Goal: Information Seeking & Learning: Learn about a topic

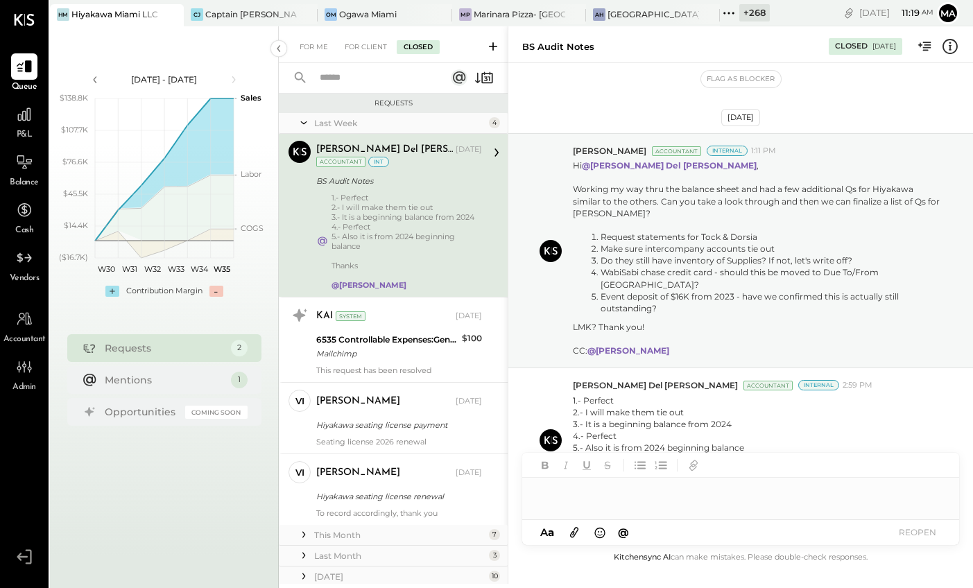
scroll to position [55, 0]
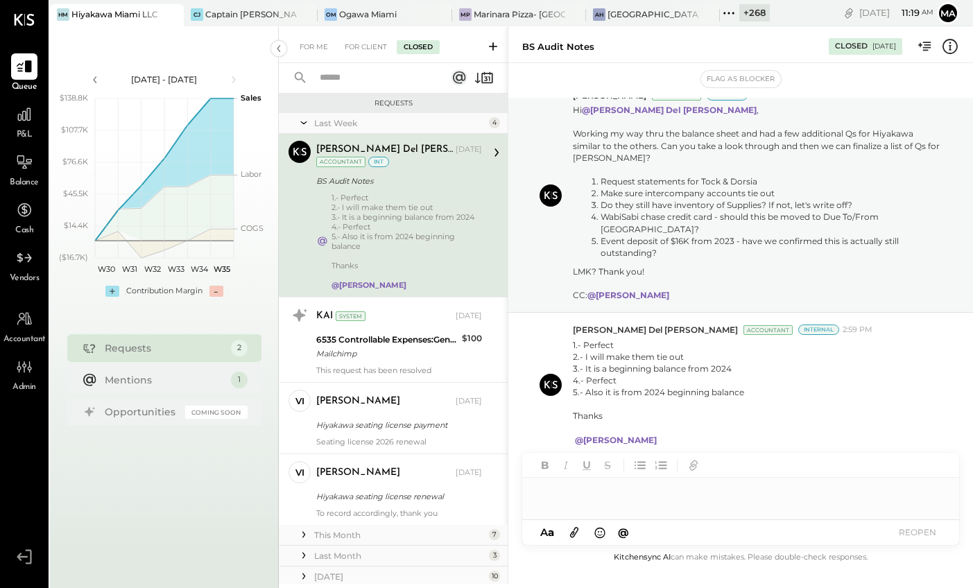
click at [172, 14] on icon at bounding box center [171, 14] width 17 height 17
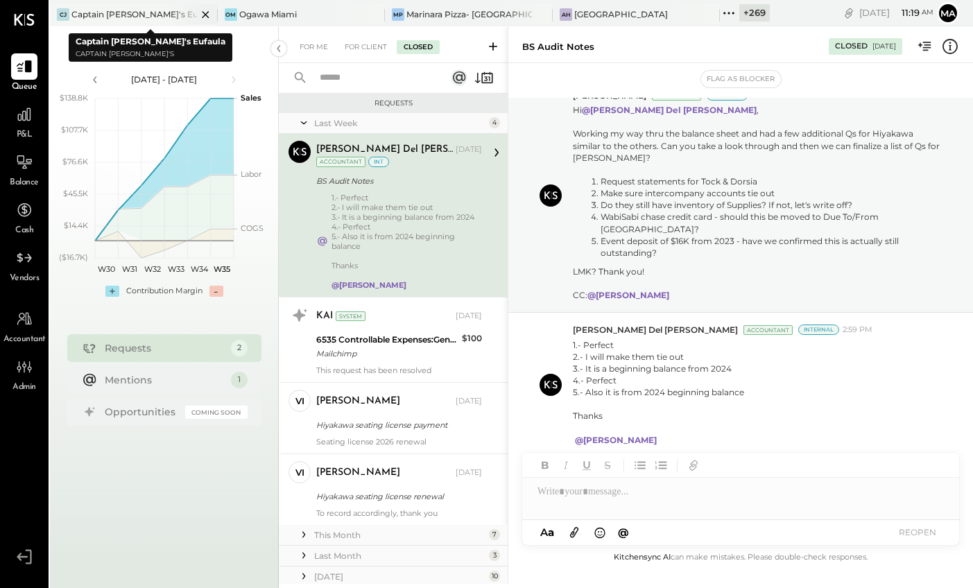
click at [197, 13] on icon at bounding box center [205, 14] width 17 height 17
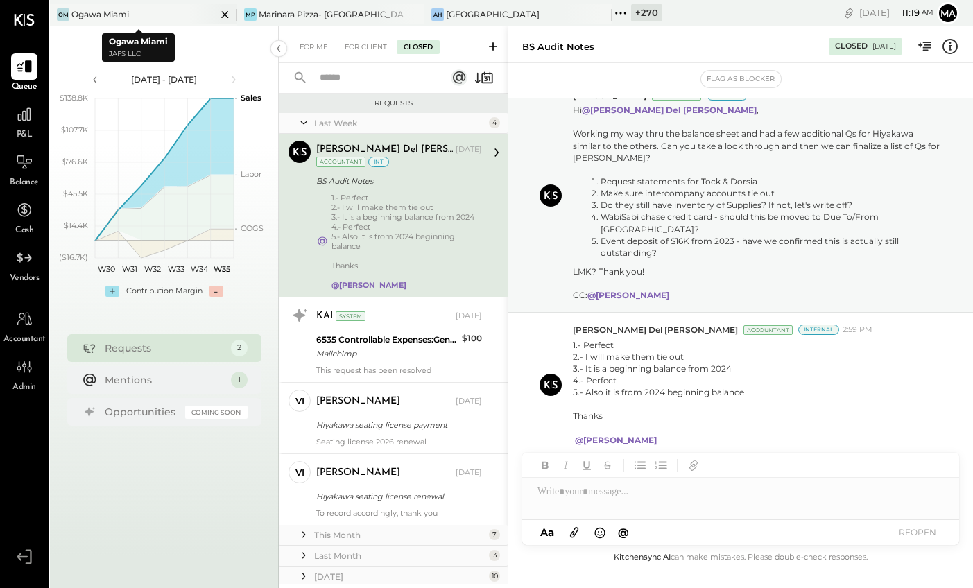
click at [216, 13] on icon at bounding box center [224, 14] width 17 height 17
click at [412, 10] on icon at bounding box center [411, 14] width 17 height 17
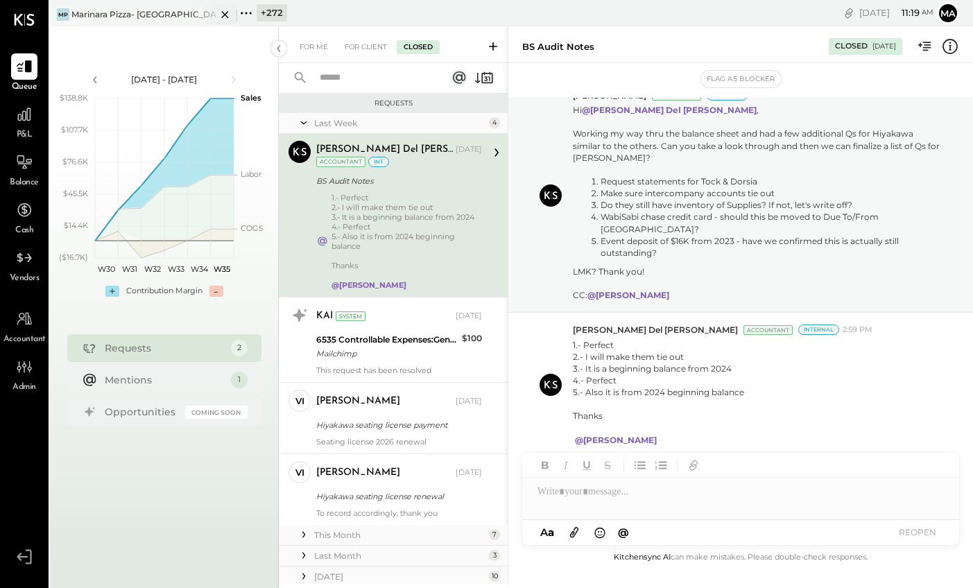
click at [134, 15] on div "Marinara Pizza- [GEOGRAPHIC_DATA]" at bounding box center [143, 14] width 145 height 12
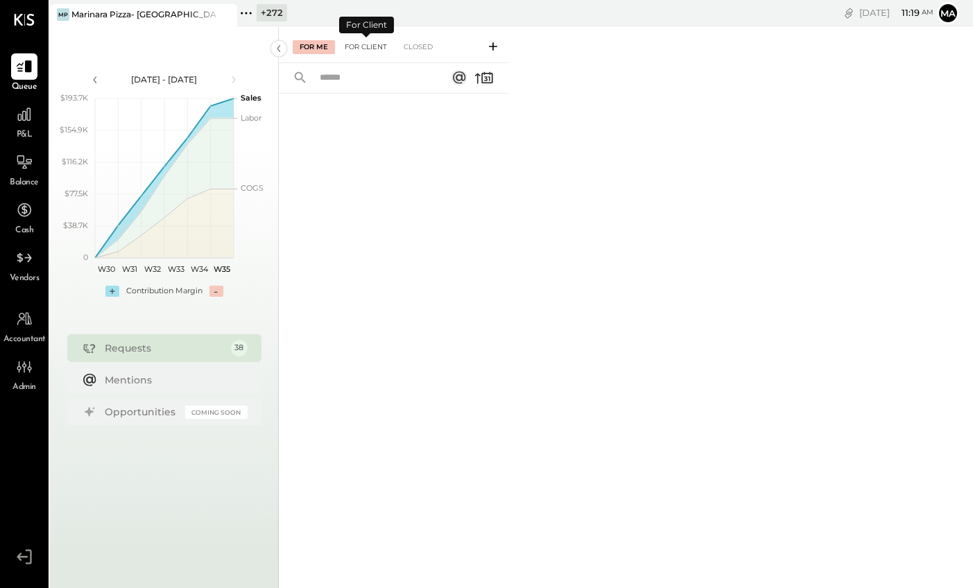
click at [372, 46] on div "For Client" at bounding box center [366, 47] width 56 height 14
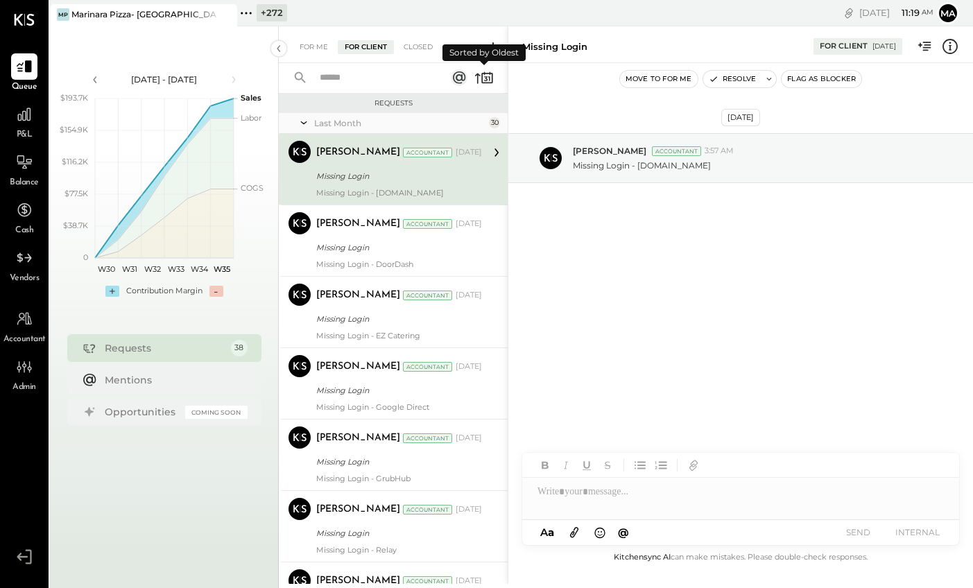
click at [485, 76] on icon at bounding box center [483, 77] width 19 height 19
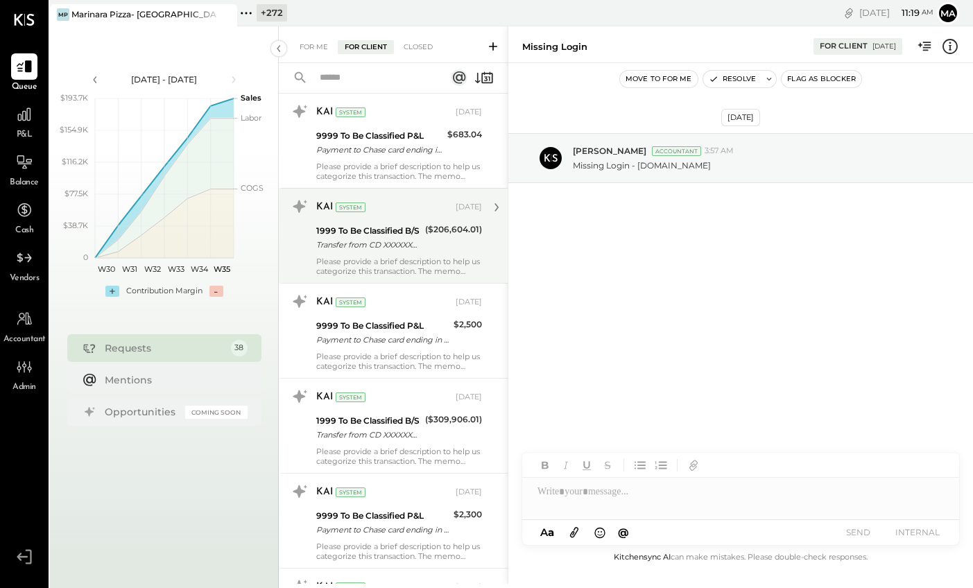
scroll to position [1907, 0]
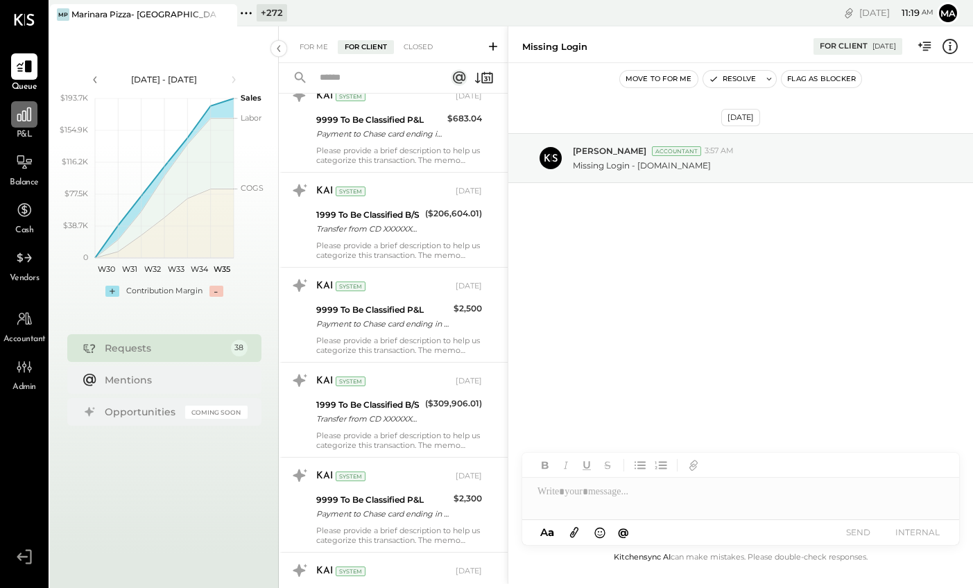
click at [28, 116] on icon at bounding box center [24, 114] width 18 height 18
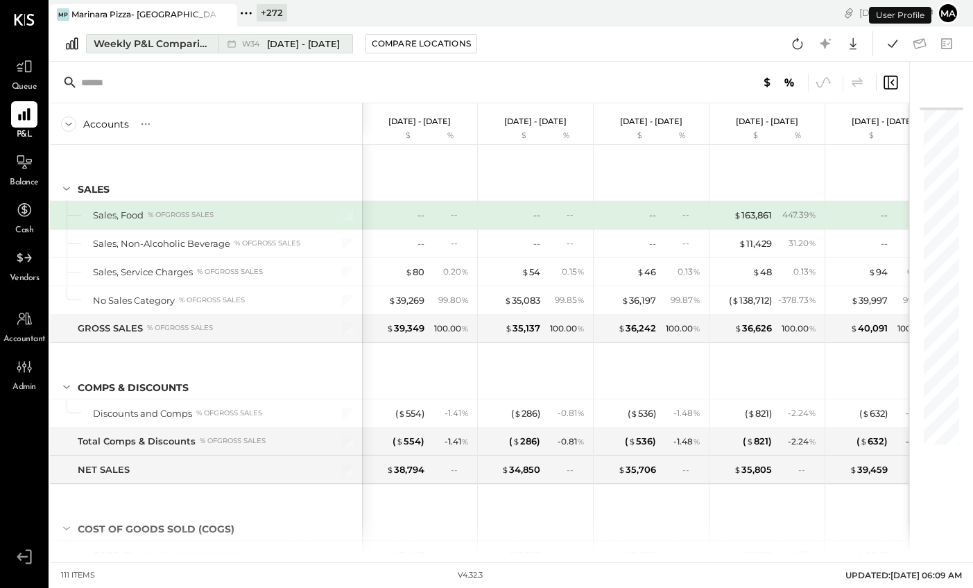
click at [179, 42] on div "Weekly P&L Comparison" at bounding box center [152, 44] width 116 height 14
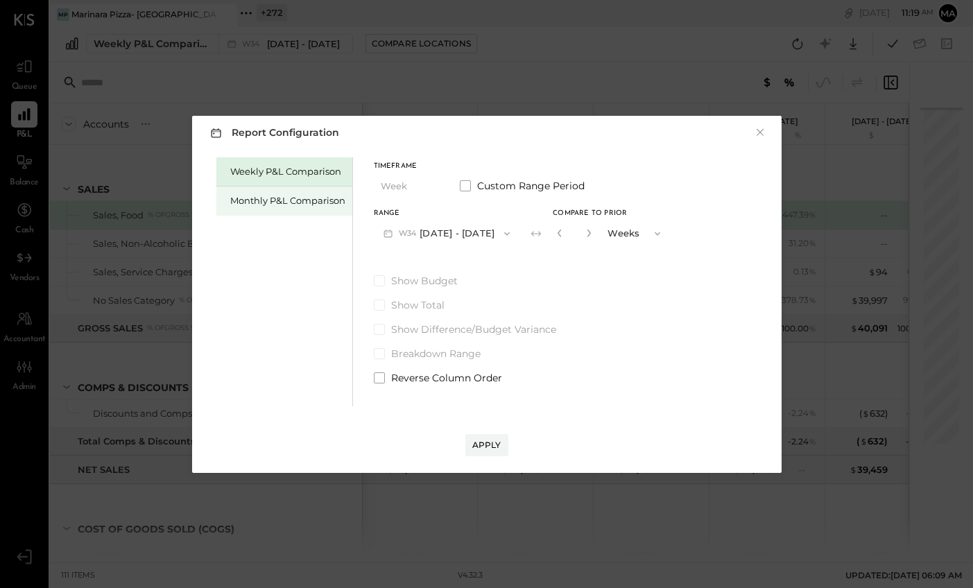
click at [335, 199] on div "Monthly P&L Comparison" at bounding box center [287, 200] width 115 height 13
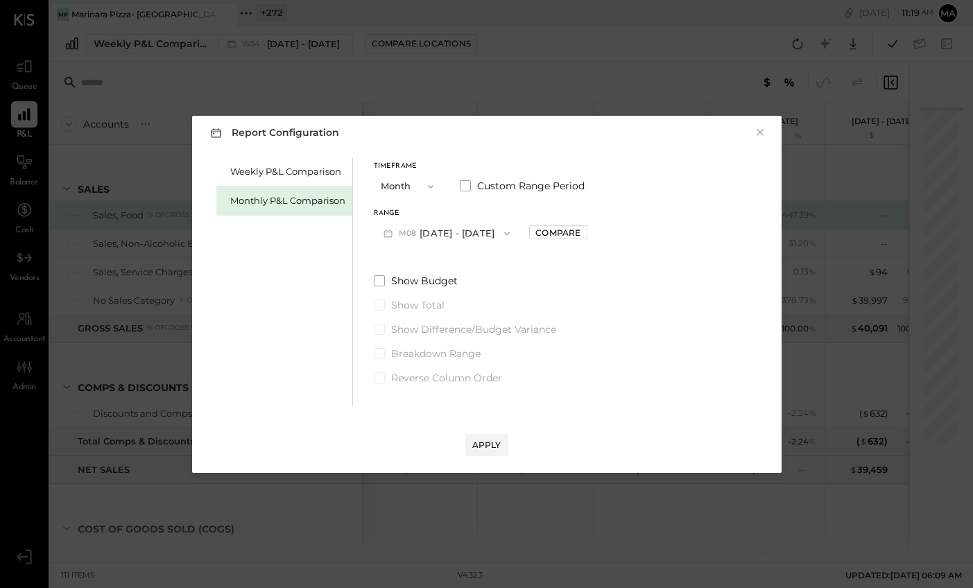
click at [478, 234] on button "M08 [DATE] - [DATE]" at bounding box center [447, 233] width 146 height 26
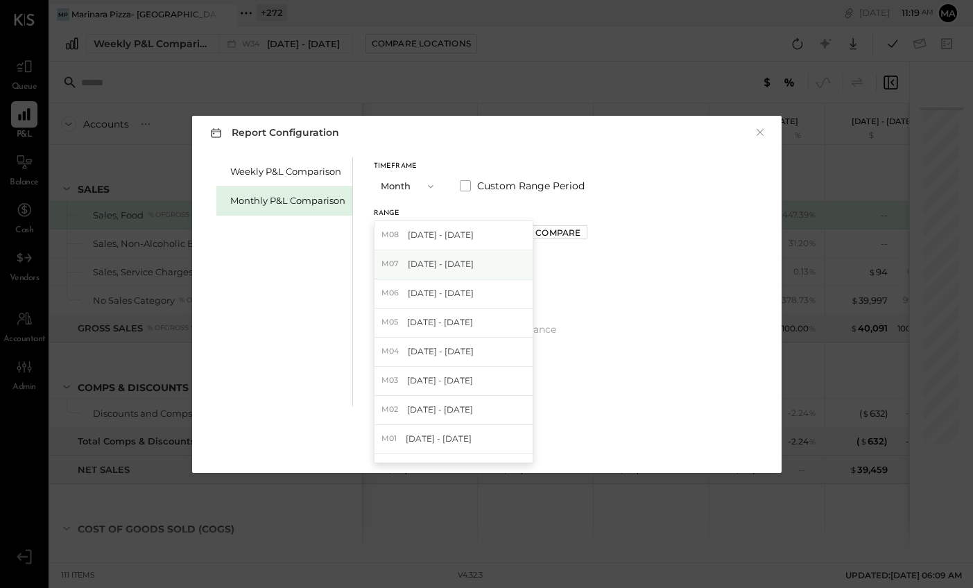
click at [461, 269] on span "[DATE] - [DATE]" at bounding box center [441, 264] width 66 height 12
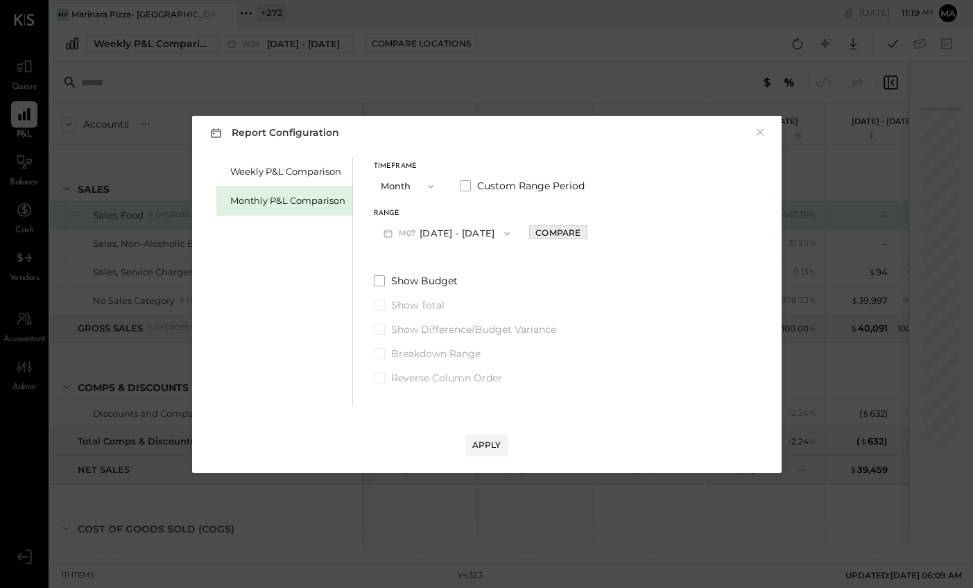
click at [546, 235] on div "Compare" at bounding box center [557, 233] width 45 height 12
click at [583, 233] on div "*" at bounding box center [573, 233] width 43 height 26
click at [584, 232] on icon "button" at bounding box center [588, 233] width 8 height 8
type input "*"
click at [482, 444] on div "Apply" at bounding box center [486, 445] width 29 height 12
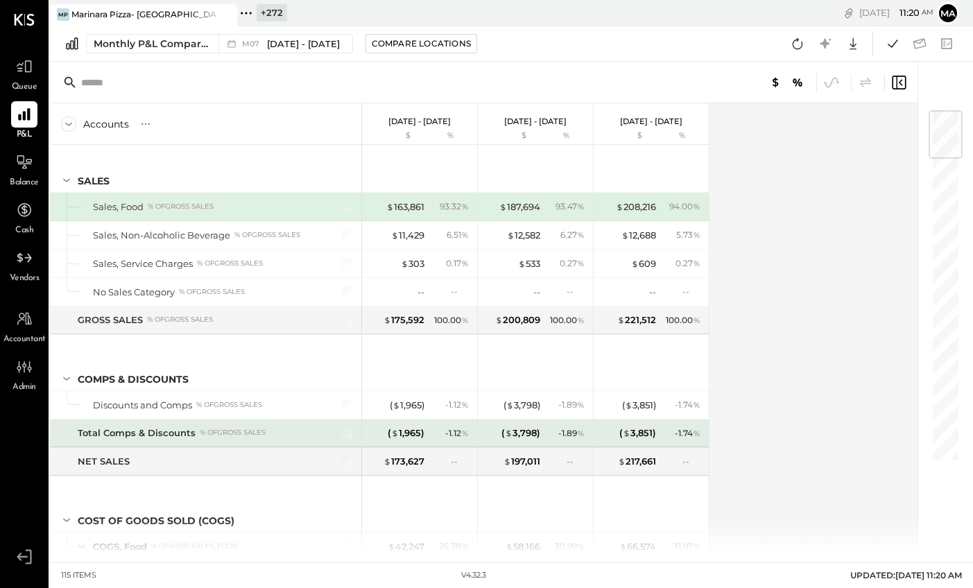
scroll to position [29, 0]
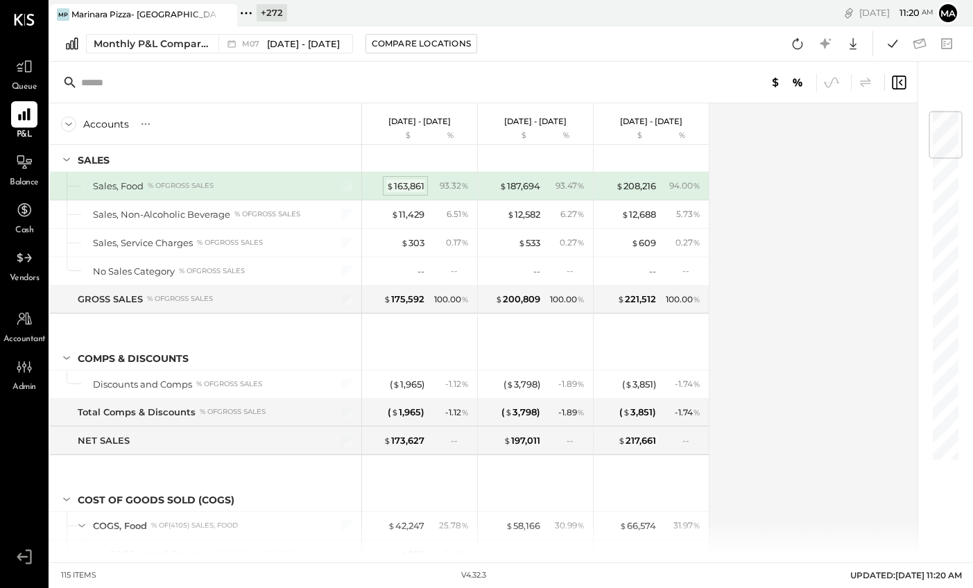
click at [406, 182] on div "$ 163,861" at bounding box center [405, 186] width 38 height 13
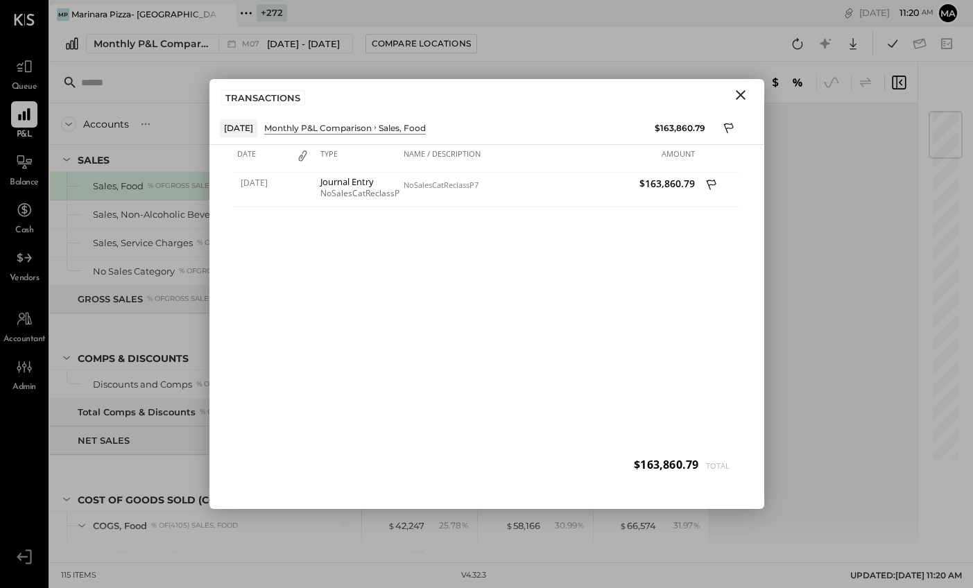
click at [740, 91] on icon "Close" at bounding box center [740, 95] width 17 height 17
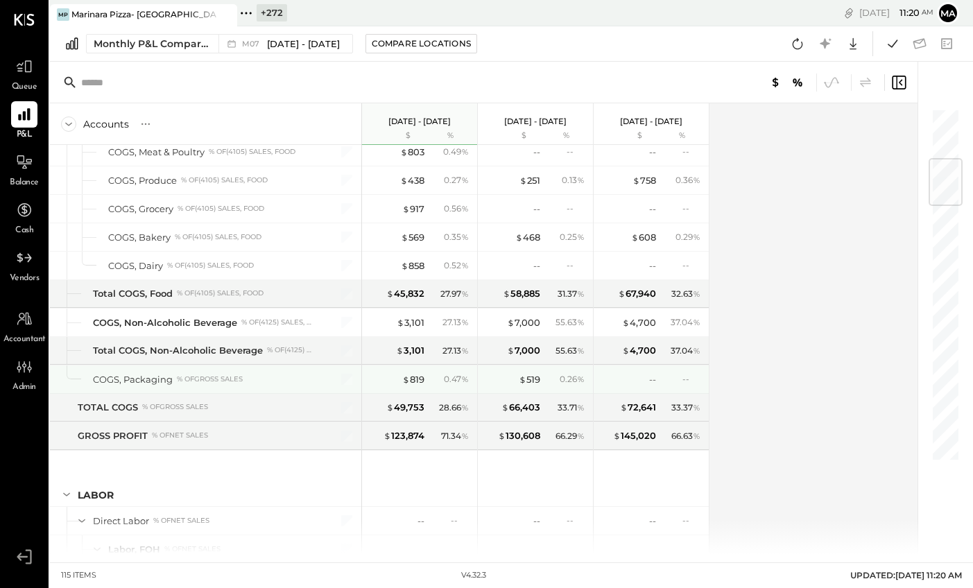
scroll to position [433, 0]
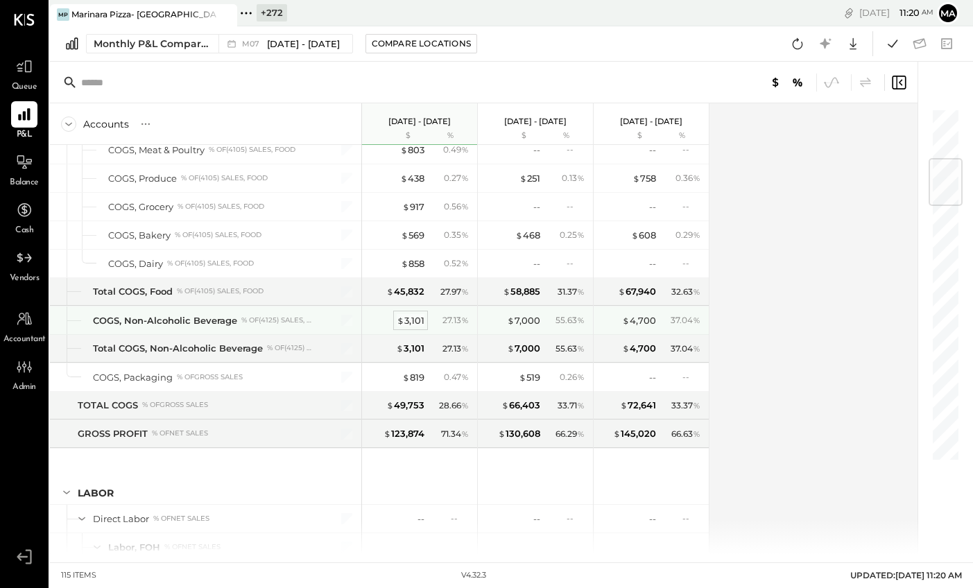
click at [412, 320] on div "$ 3,101" at bounding box center [411, 320] width 28 height 13
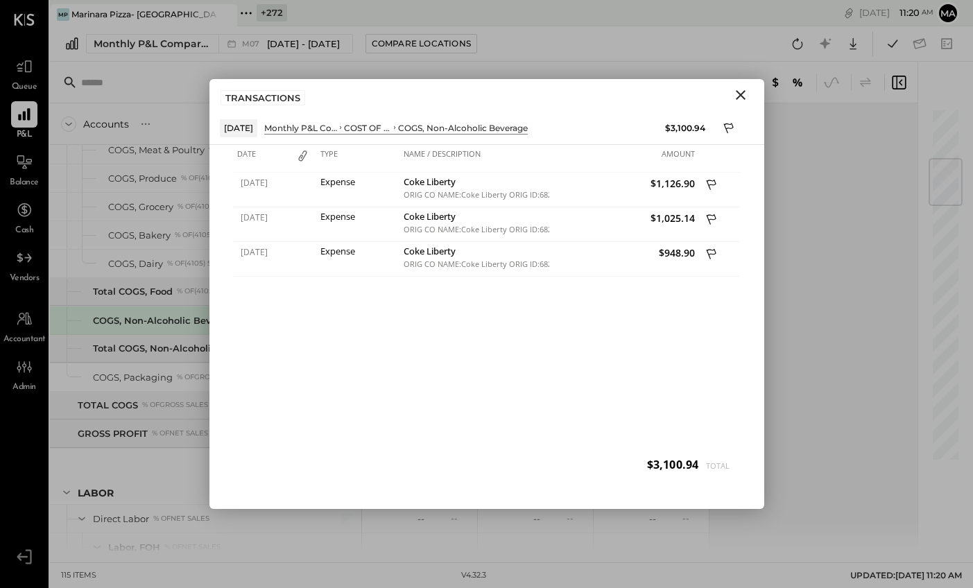
click at [744, 94] on icon "Close" at bounding box center [740, 95] width 17 height 17
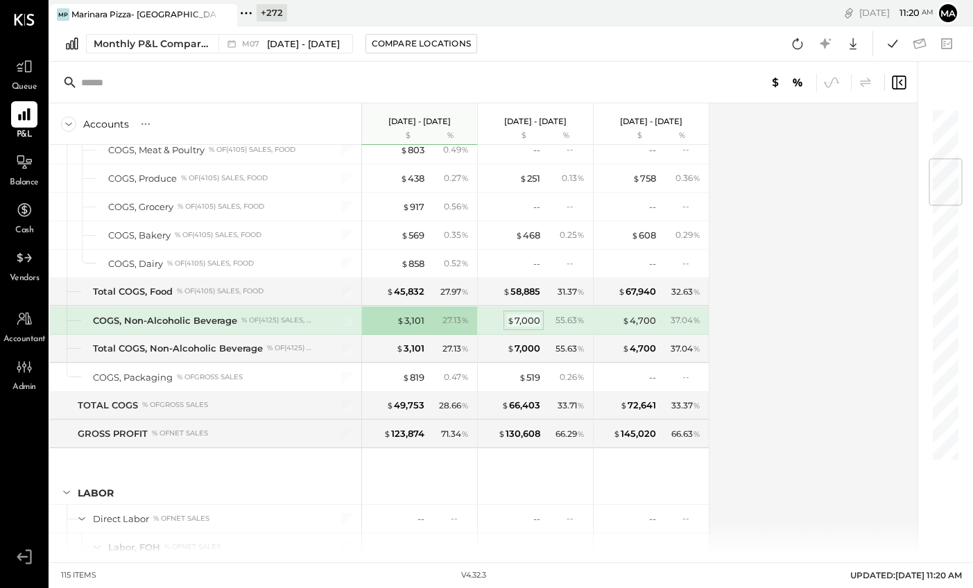
click at [525, 320] on div "$ 7,000" at bounding box center [523, 320] width 33 height 13
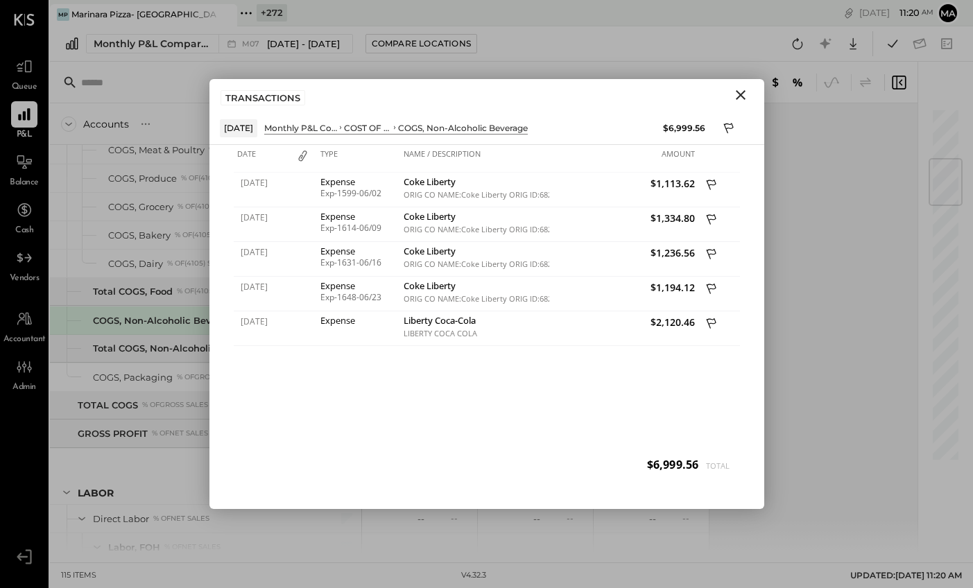
click at [740, 97] on icon "Close" at bounding box center [740, 95] width 17 height 17
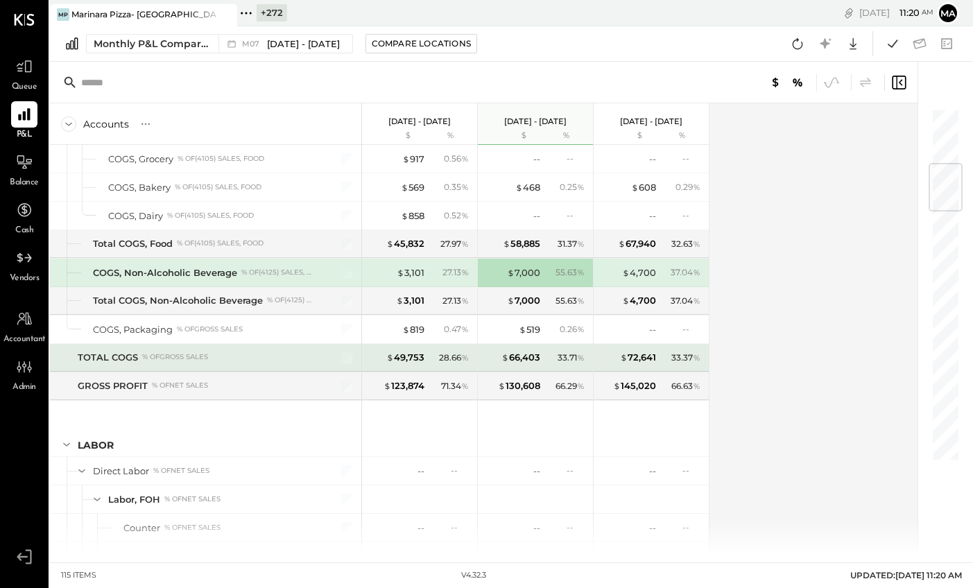
scroll to position [483, 0]
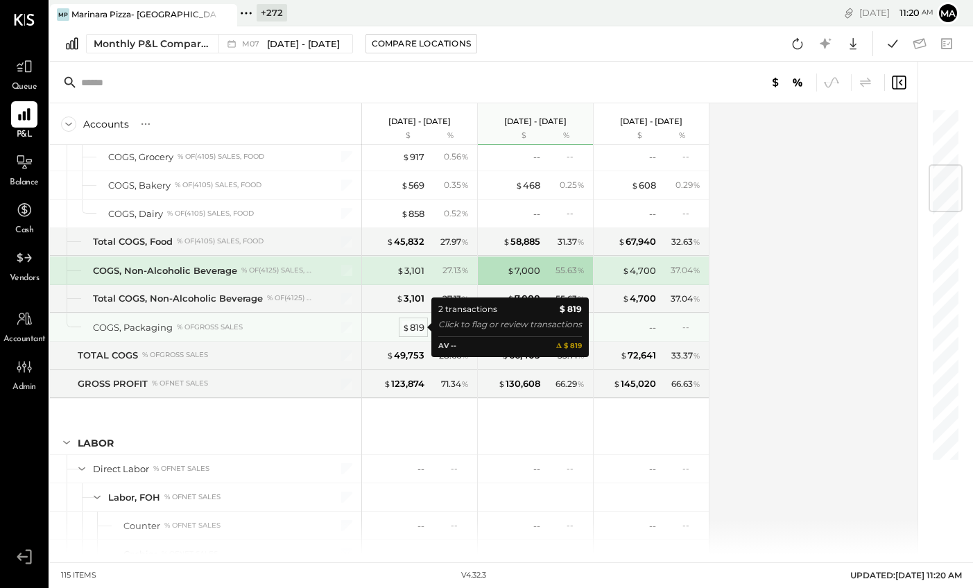
click at [412, 325] on div "$ 819" at bounding box center [413, 327] width 22 height 13
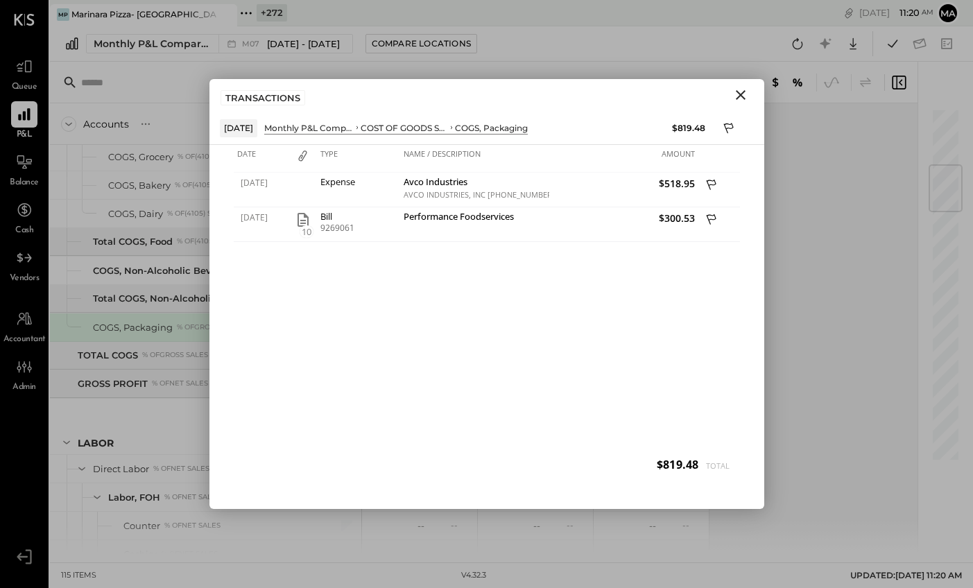
click at [740, 92] on icon "Close" at bounding box center [740, 95] width 17 height 17
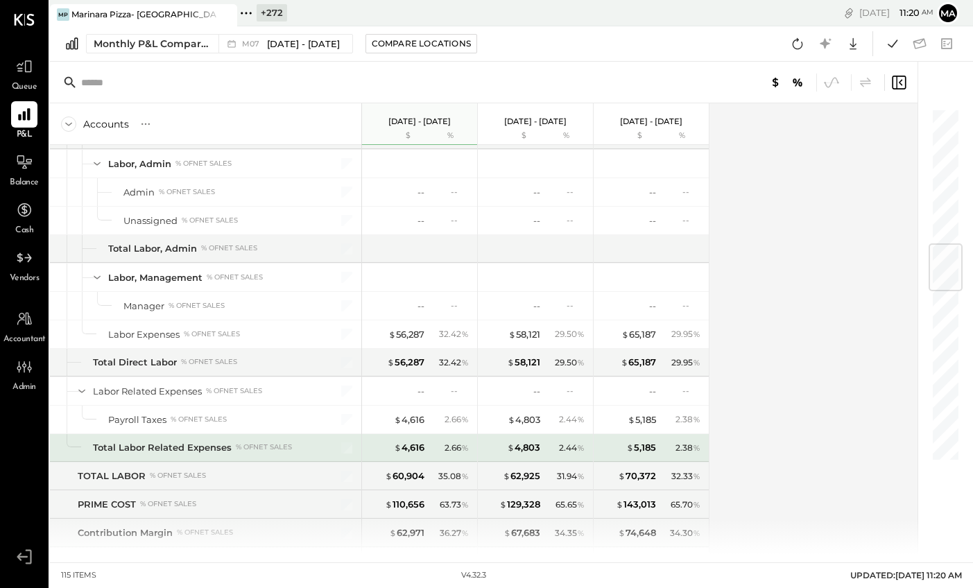
scroll to position [1158, 0]
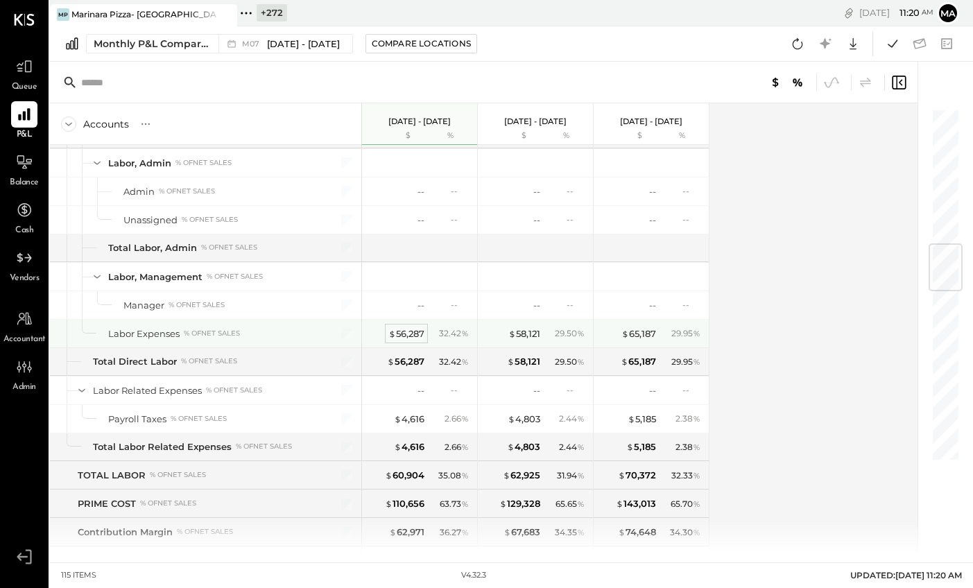
click at [410, 335] on div "$ 56,287" at bounding box center [406, 333] width 36 height 13
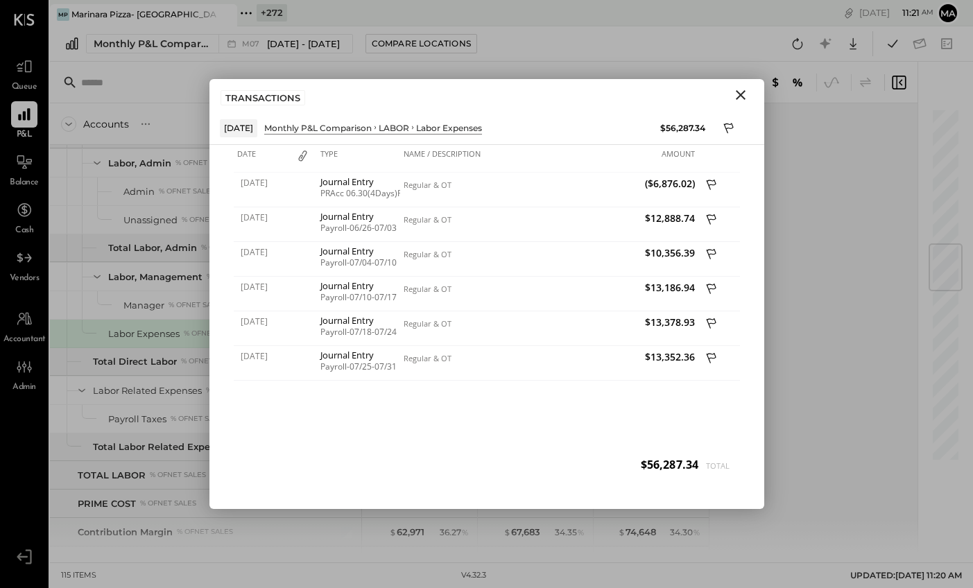
click at [742, 94] on icon "Close" at bounding box center [741, 95] width 10 height 10
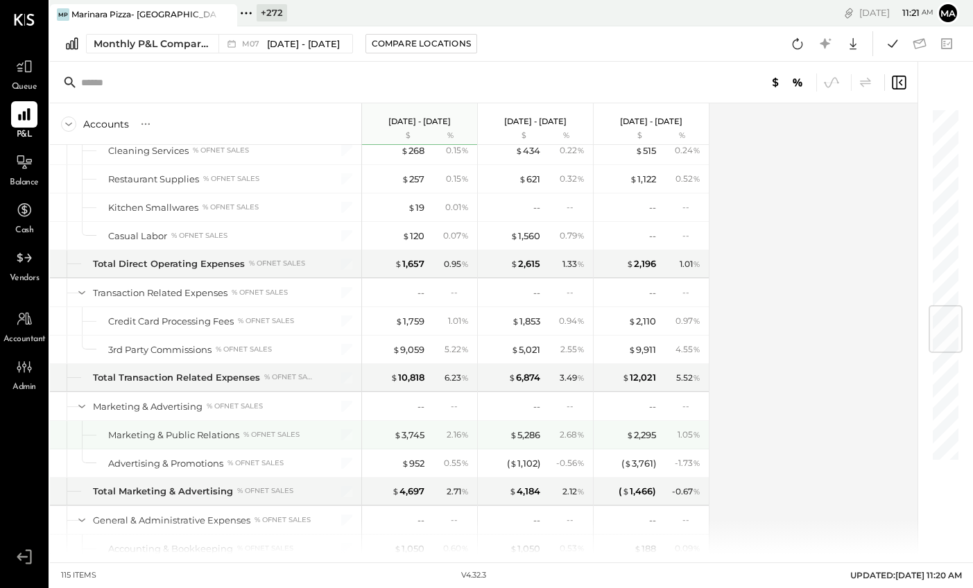
scroll to position [1693, 0]
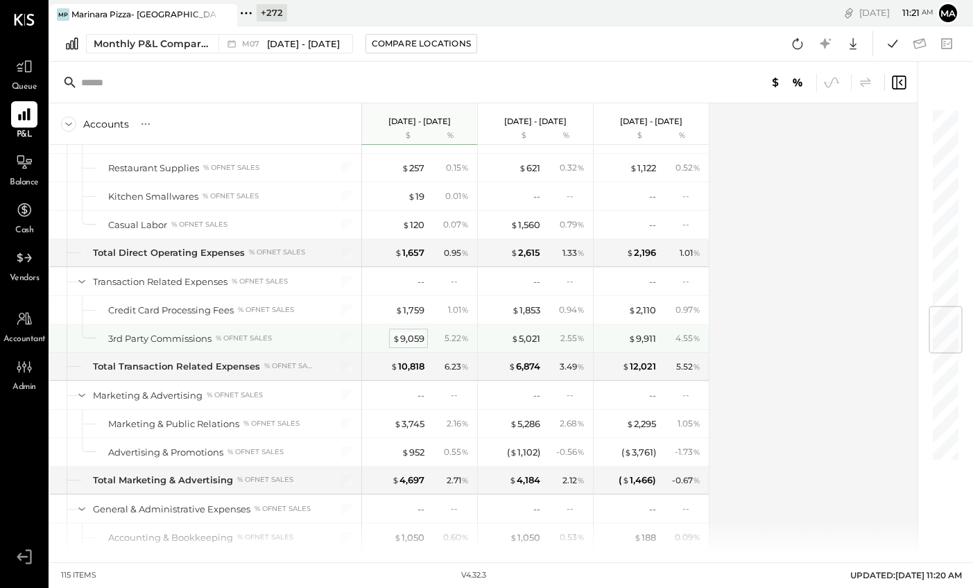
click at [411, 336] on div "$ 9,059" at bounding box center [408, 338] width 32 height 13
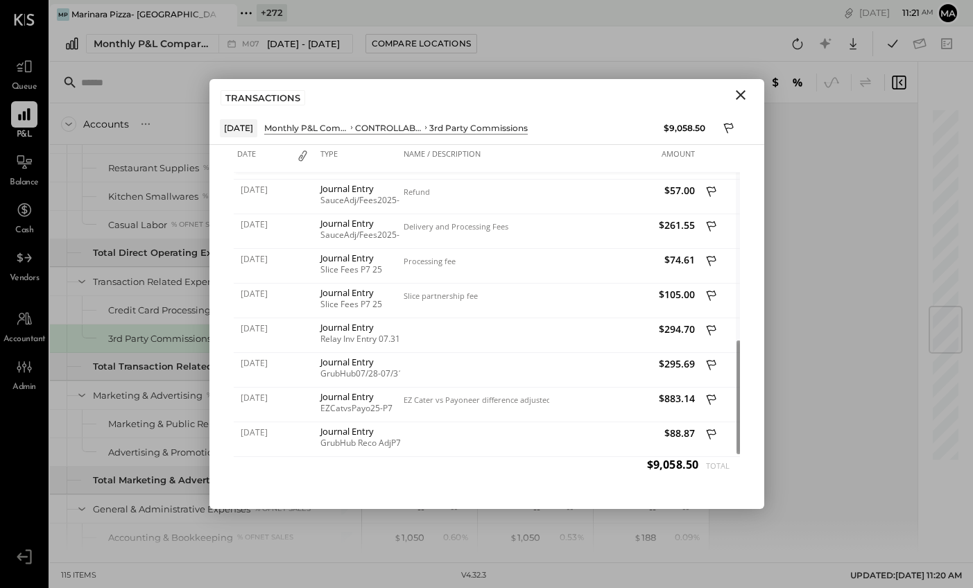
click at [738, 89] on icon "Close" at bounding box center [740, 95] width 17 height 17
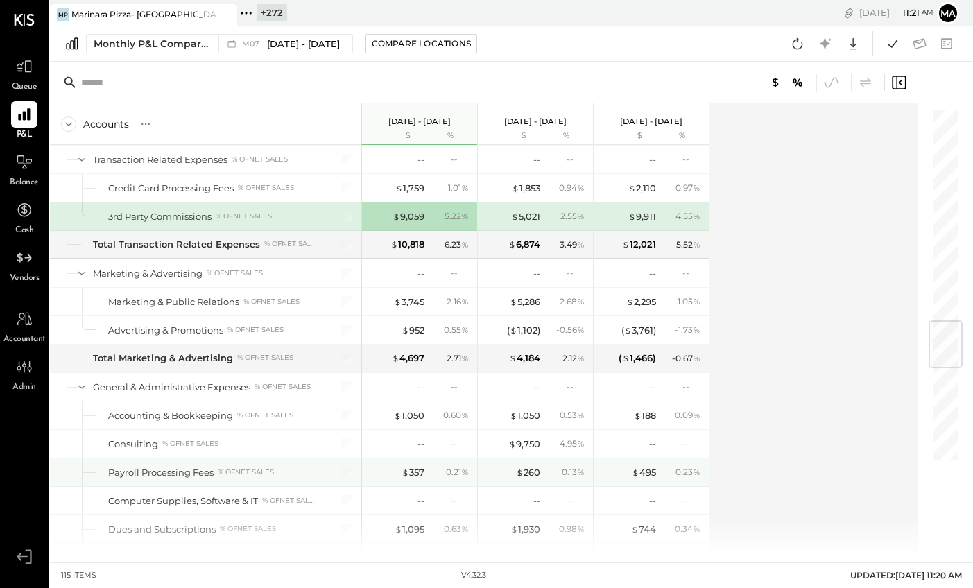
scroll to position [1820, 0]
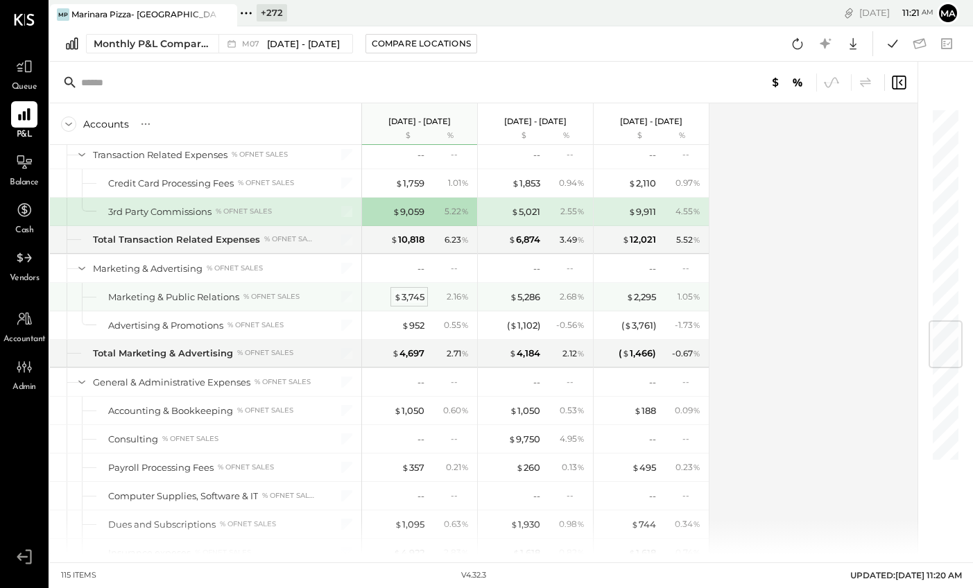
click at [410, 293] on div "$ 3,745" at bounding box center [409, 296] width 31 height 13
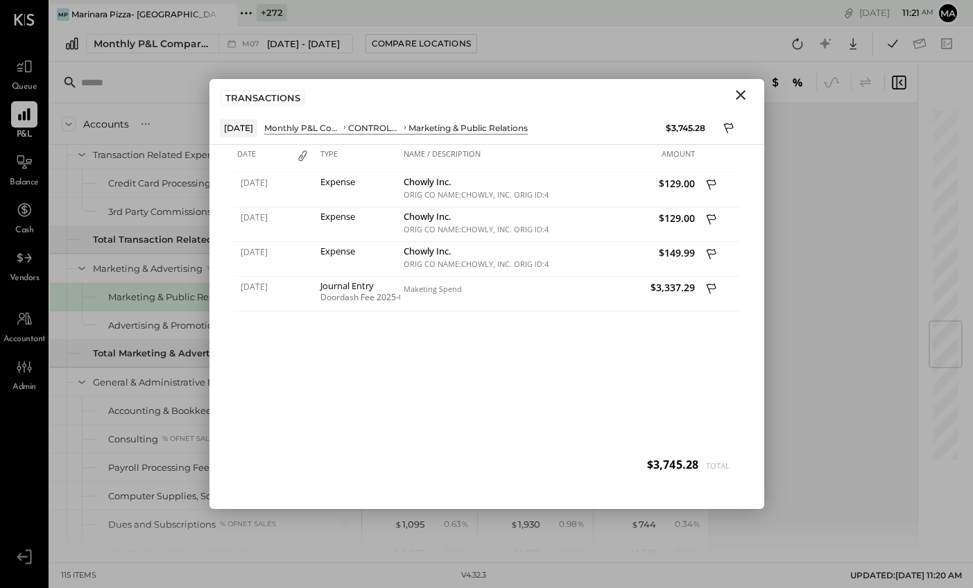
click at [742, 96] on icon "Close" at bounding box center [741, 95] width 10 height 10
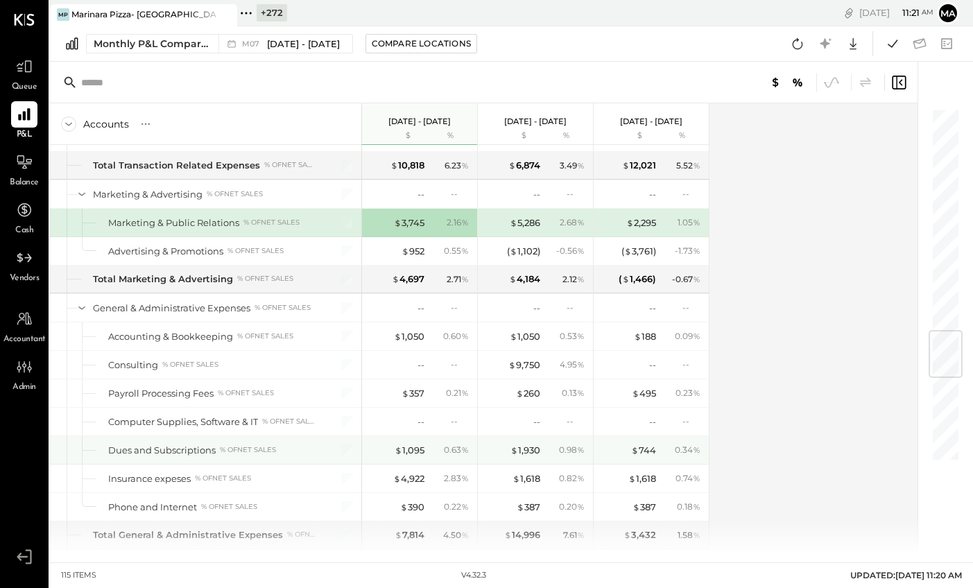
scroll to position [1905, 0]
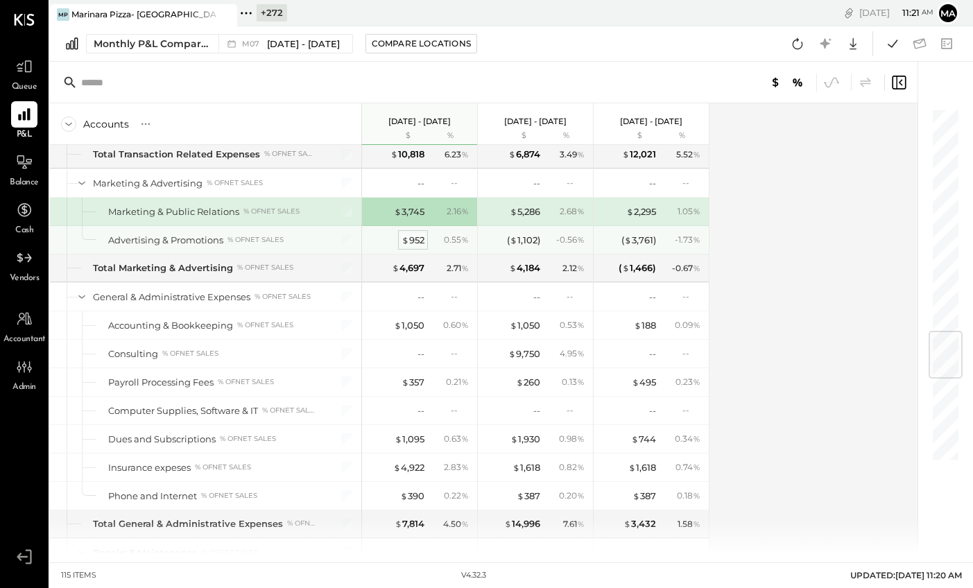
click at [413, 236] on div "$ 952" at bounding box center [412, 240] width 23 height 13
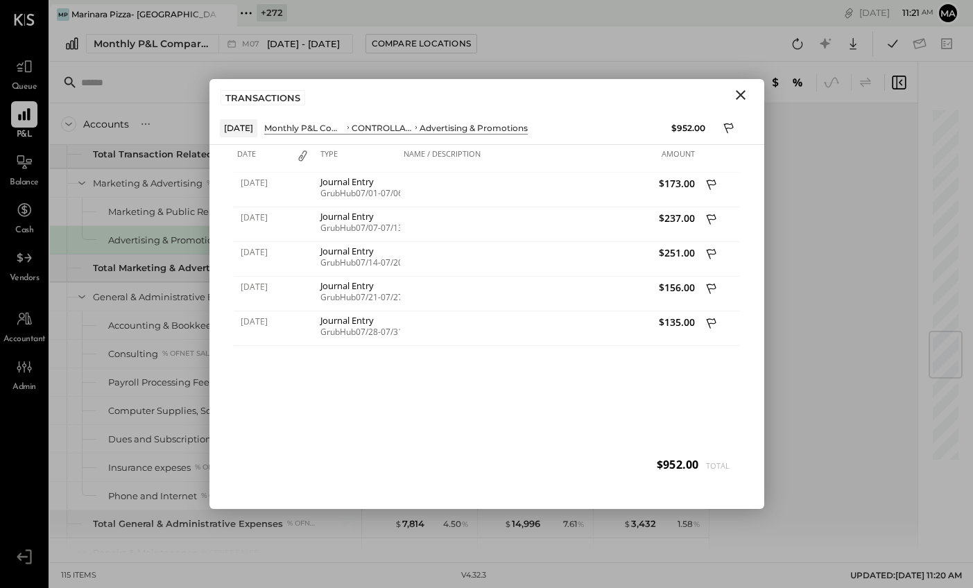
click at [741, 96] on icon "Close" at bounding box center [741, 95] width 10 height 10
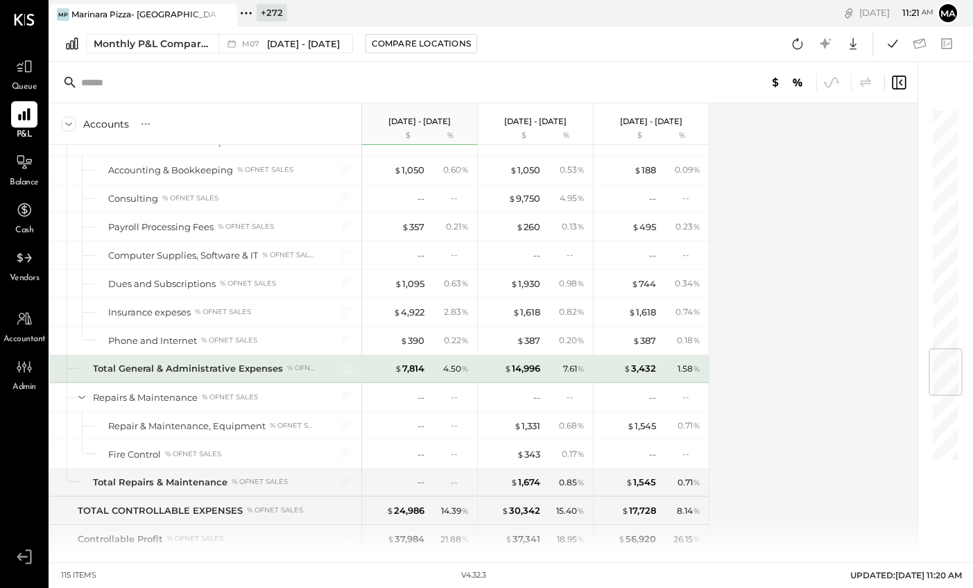
scroll to position [2063, 0]
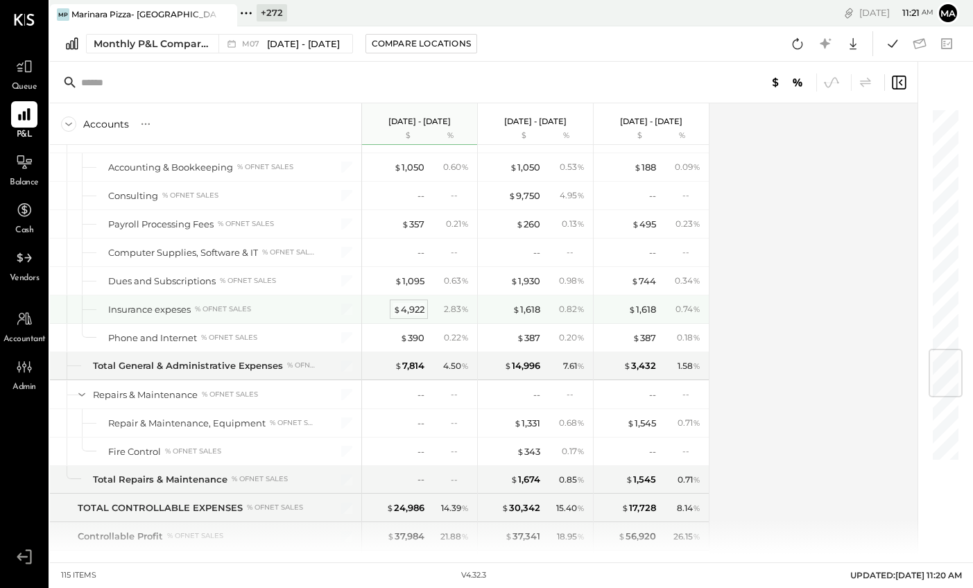
click at [416, 311] on div "$ 4,922" at bounding box center [408, 309] width 31 height 13
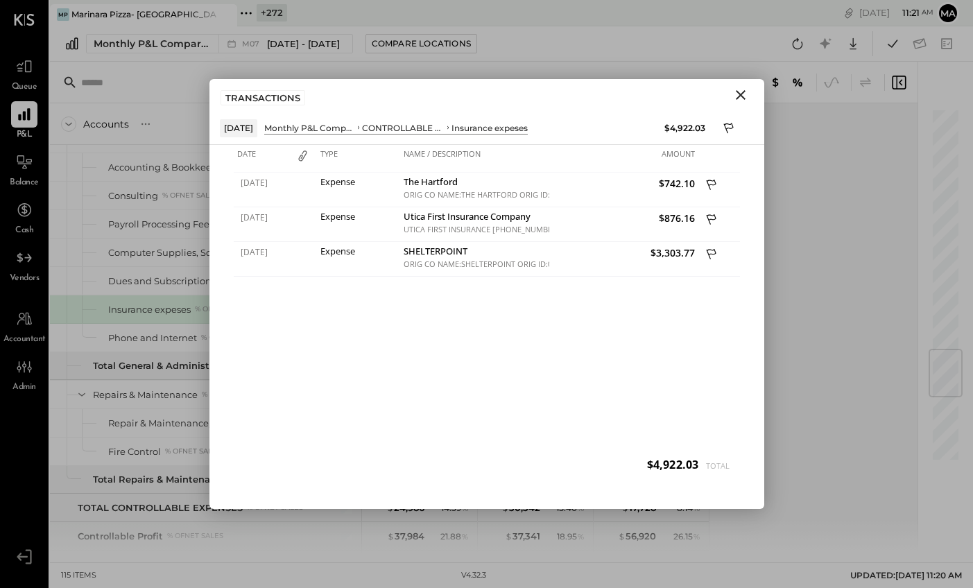
click at [743, 92] on icon "Close" at bounding box center [740, 95] width 17 height 17
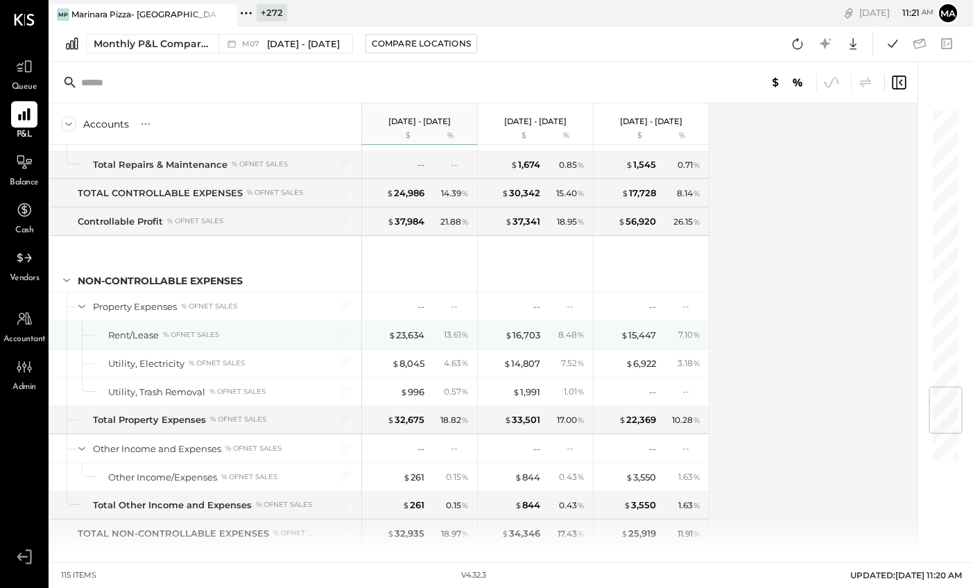
scroll to position [2380, 0]
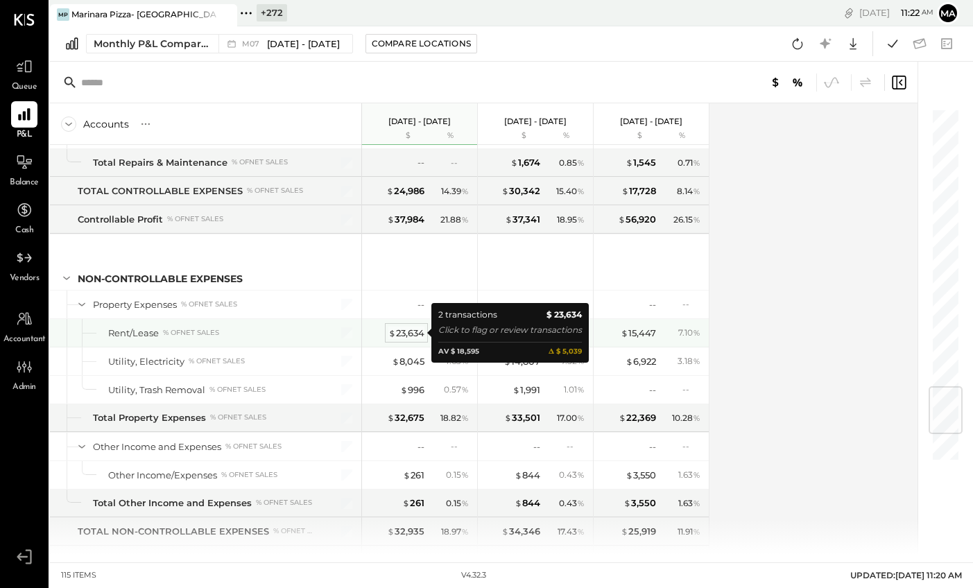
click at [395, 333] on div "$ 23,634" at bounding box center [406, 333] width 36 height 13
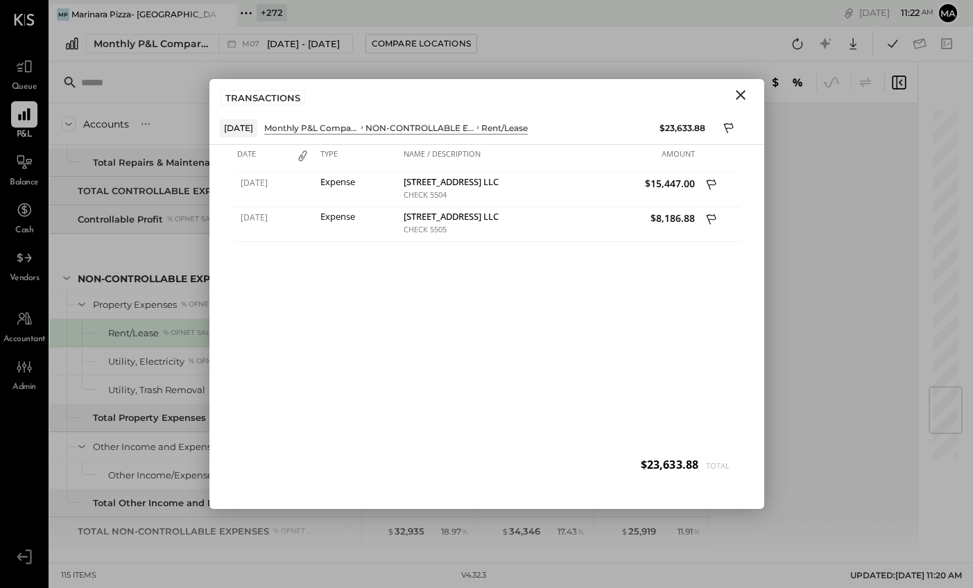
drag, startPoint x: 744, startPoint y: 92, endPoint x: 735, endPoint y: 105, distance: 16.0
click at [744, 92] on icon "Close" at bounding box center [741, 95] width 10 height 10
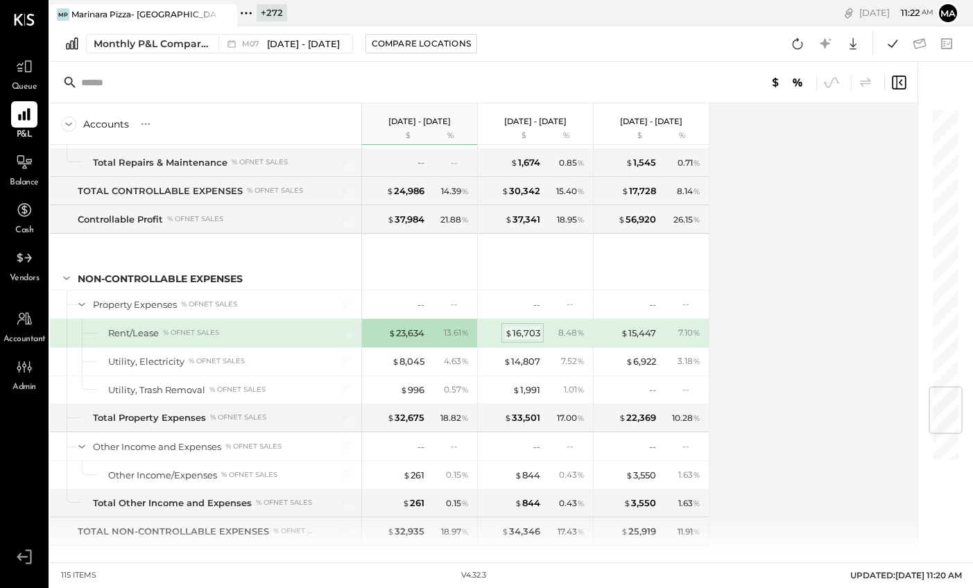
click at [528, 333] on div "$ 16,703" at bounding box center [522, 333] width 35 height 13
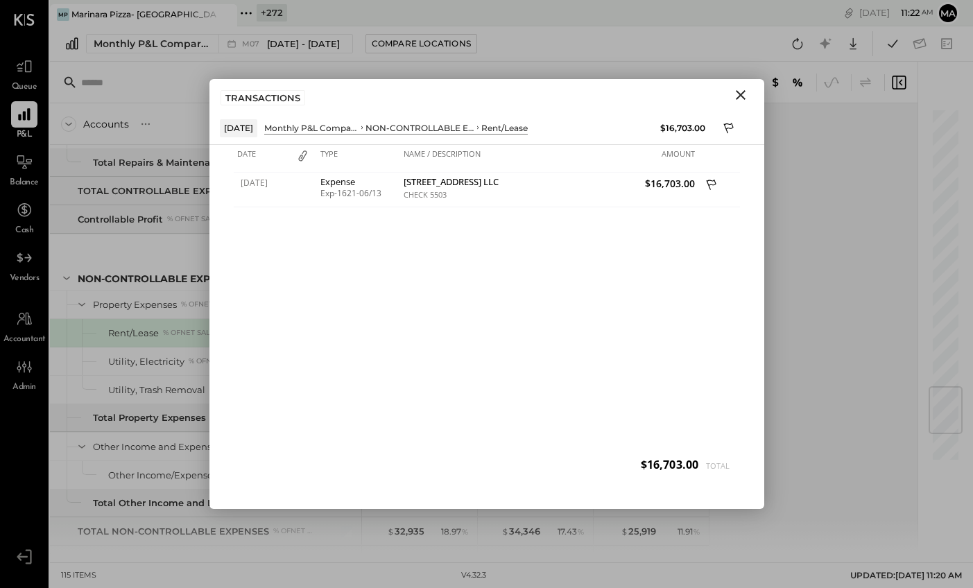
click at [744, 95] on icon "Close" at bounding box center [740, 95] width 17 height 17
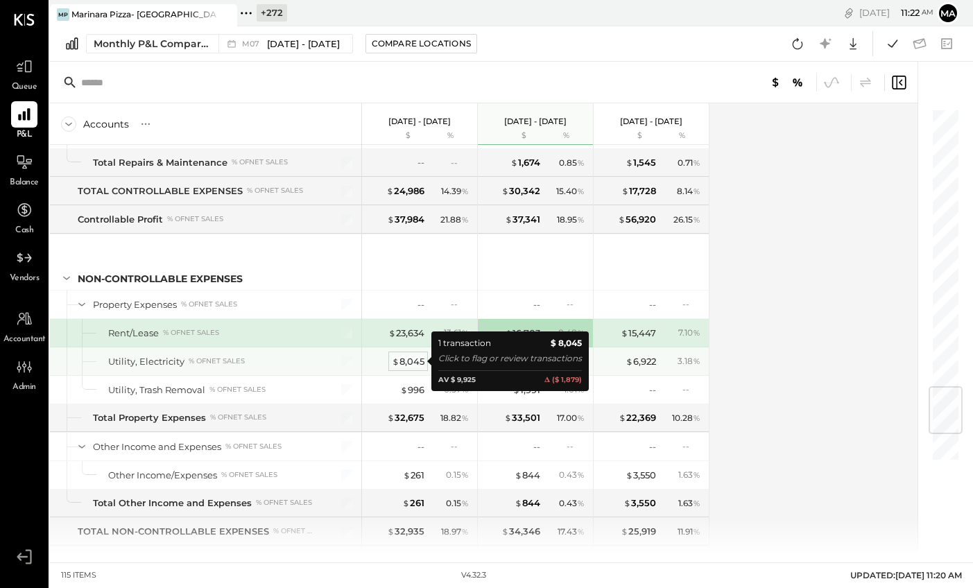
click at [407, 362] on div "$ 8,045" at bounding box center [408, 361] width 33 height 13
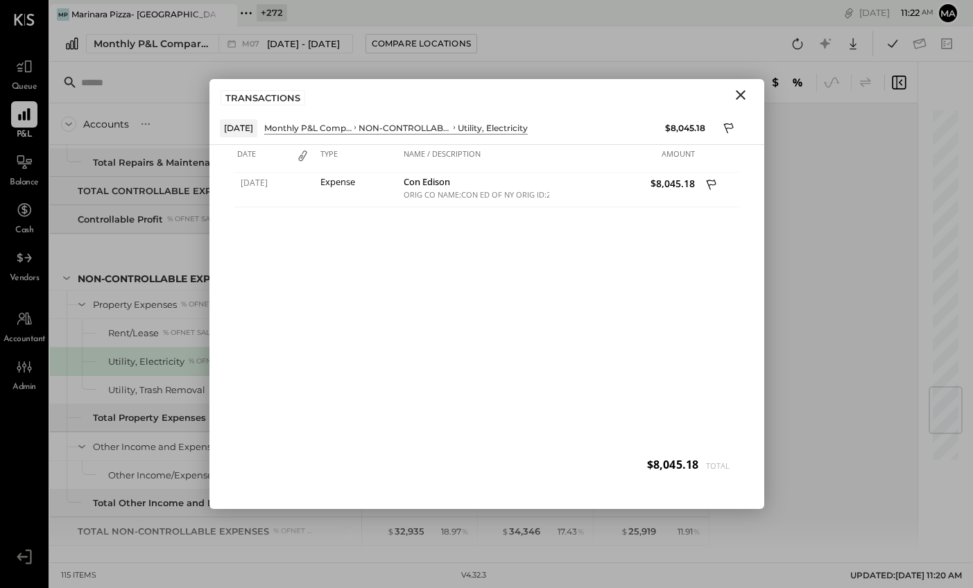
click at [737, 94] on icon "Close" at bounding box center [740, 95] width 17 height 17
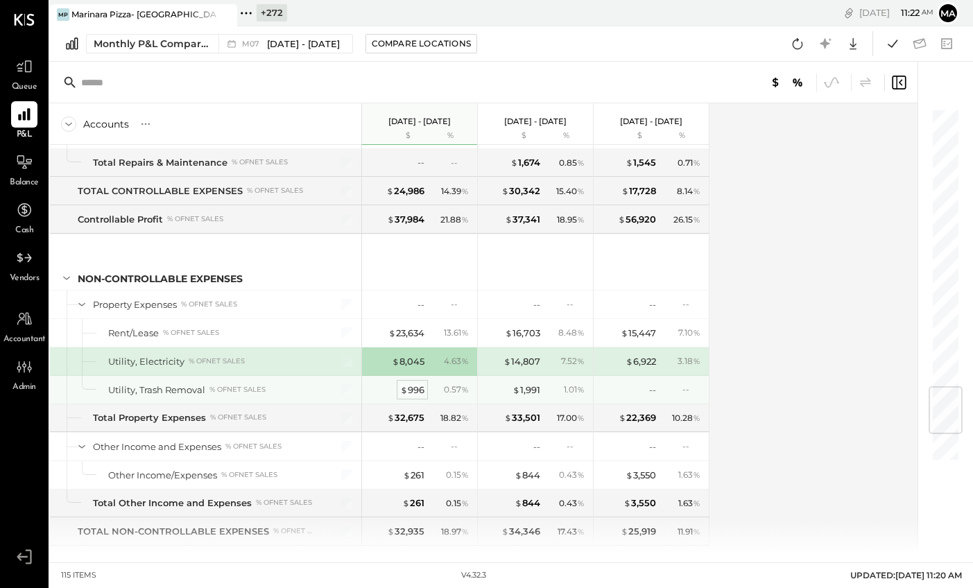
click at [415, 392] on div "$ 996" at bounding box center [412, 389] width 24 height 13
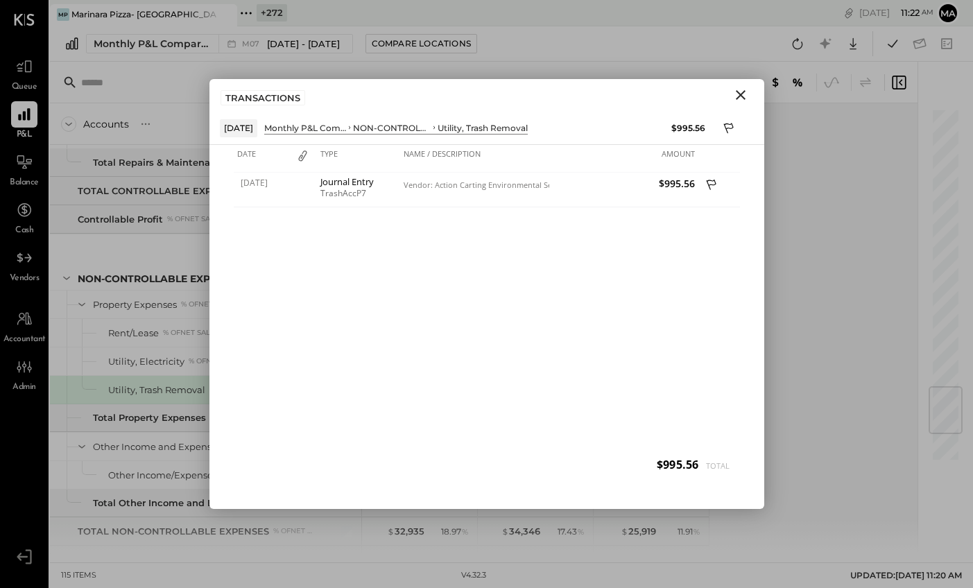
click at [740, 92] on icon "Close" at bounding box center [740, 95] width 17 height 17
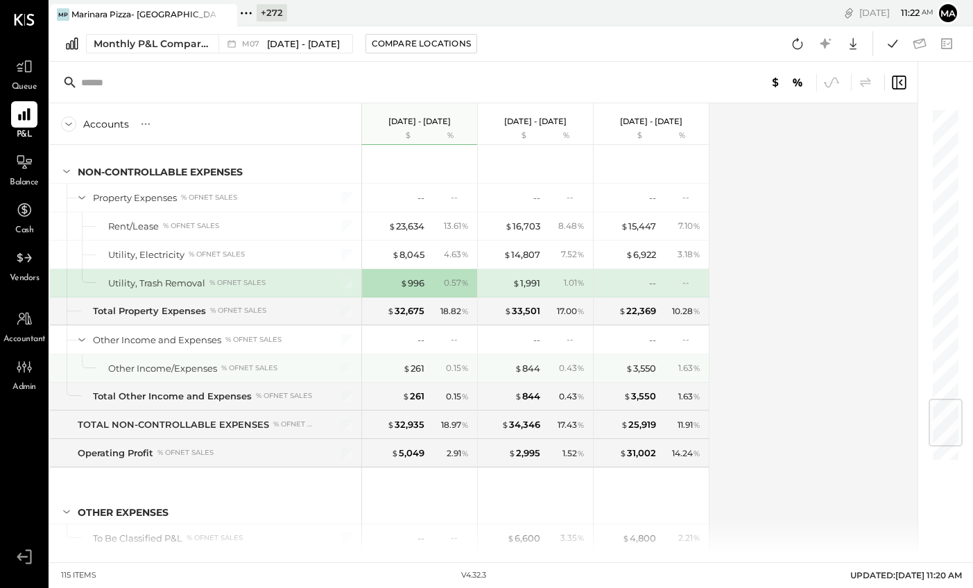
scroll to position [2491, 0]
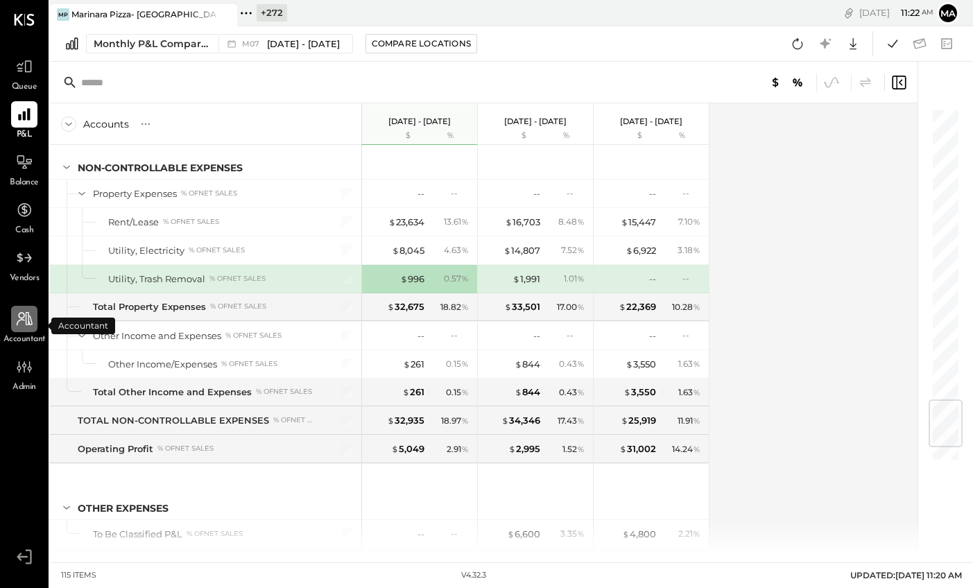
click at [26, 327] on icon at bounding box center [24, 319] width 18 height 18
